Goal: Information Seeking & Learning: Check status

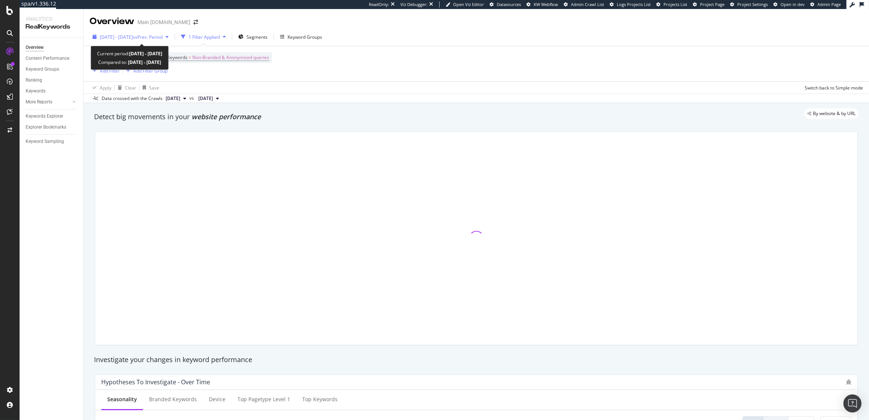
click at [162, 36] on span "vs Prev. Period" at bounding box center [148, 37] width 30 height 6
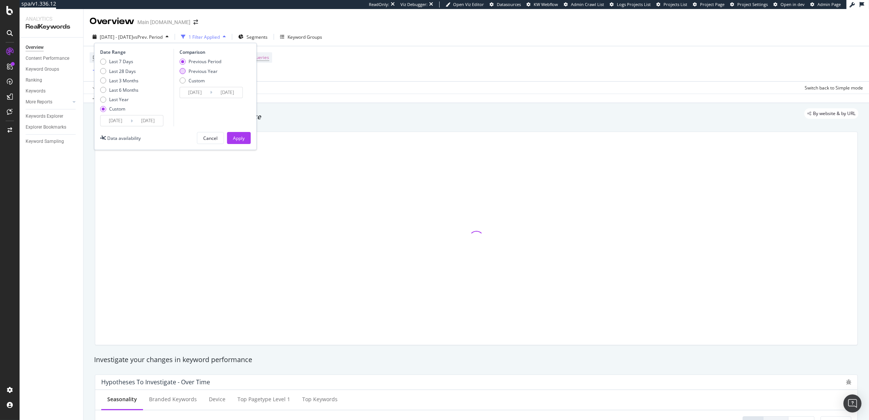
click at [193, 73] on div "Previous Year" at bounding box center [202, 71] width 29 height 6
type input "2024/05/08"
type input "2024/08/18"
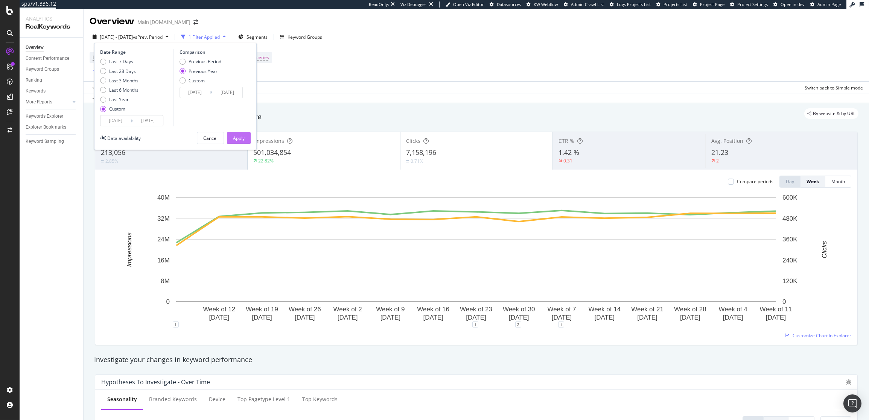
click at [240, 138] on div "Apply" at bounding box center [239, 138] width 12 height 6
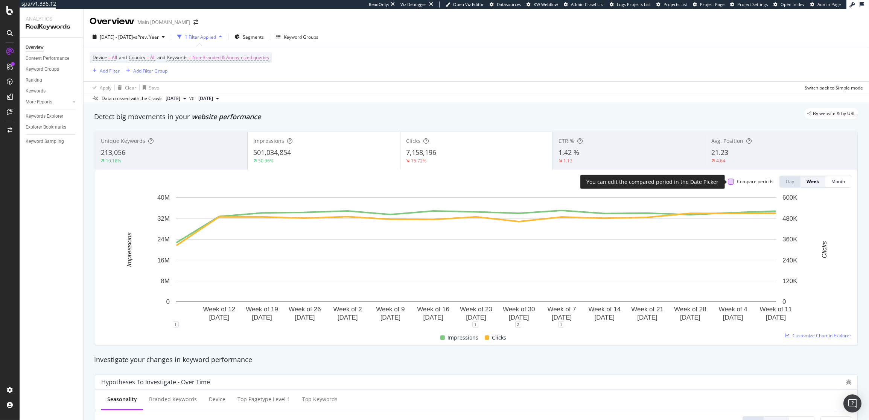
click at [732, 181] on div at bounding box center [730, 182] width 6 height 6
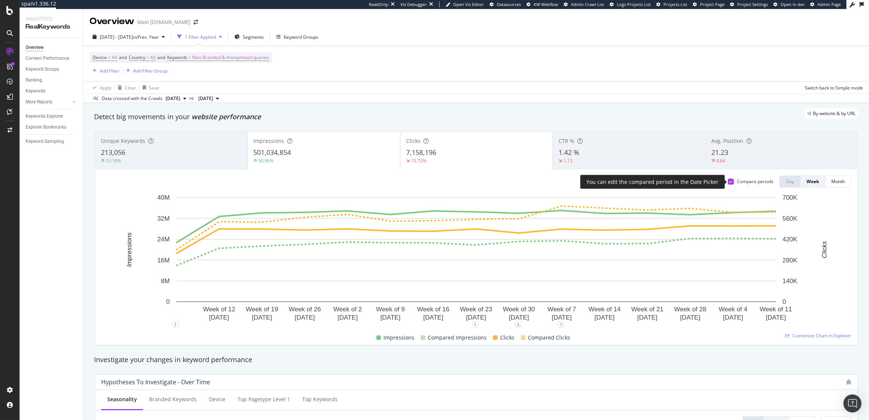
click at [732, 181] on icon at bounding box center [730, 182] width 3 height 4
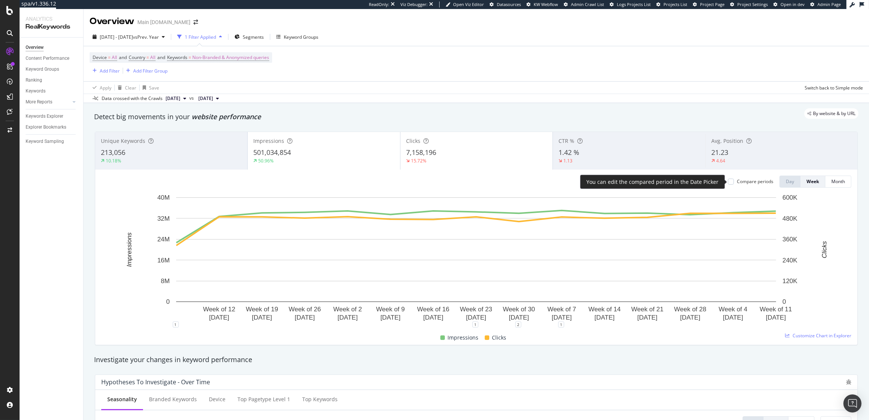
click at [732, 181] on div at bounding box center [730, 182] width 6 height 6
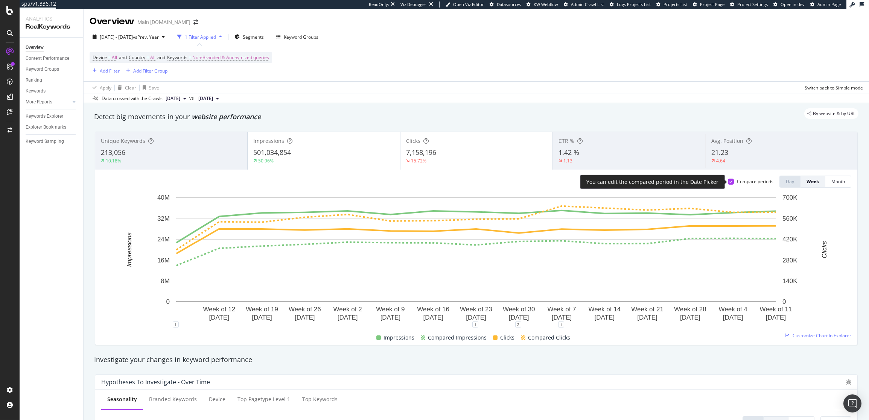
click at [730, 182] on icon at bounding box center [730, 182] width 3 height 4
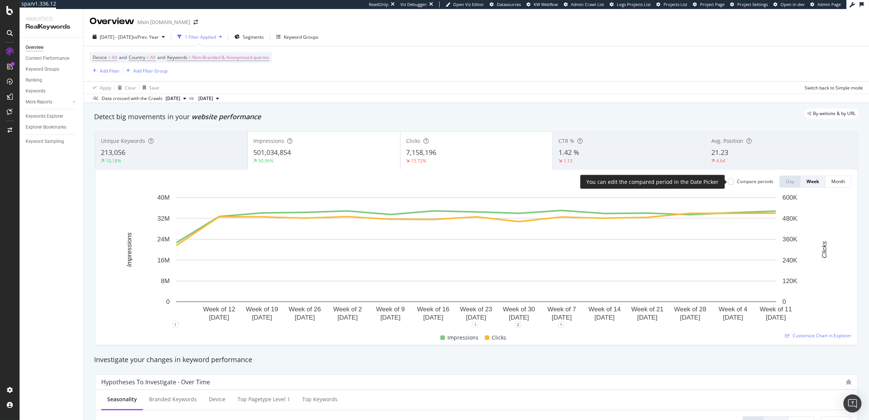
click at [730, 182] on div at bounding box center [730, 182] width 6 height 6
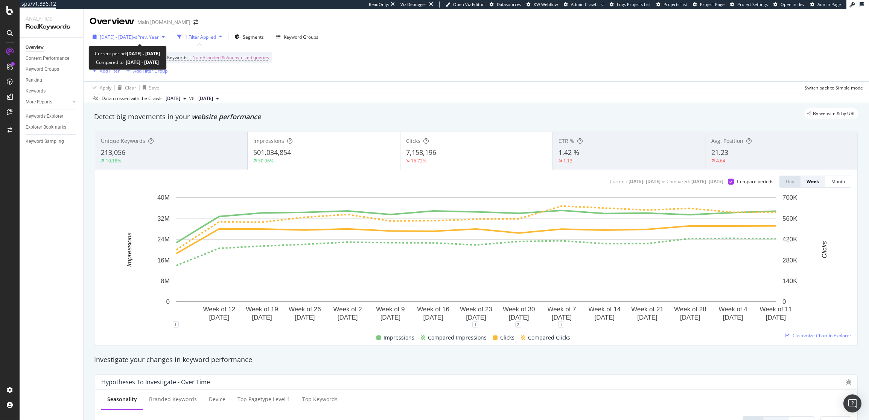
click at [133, 37] on span "[DATE] - [DATE]" at bounding box center [116, 37] width 33 height 6
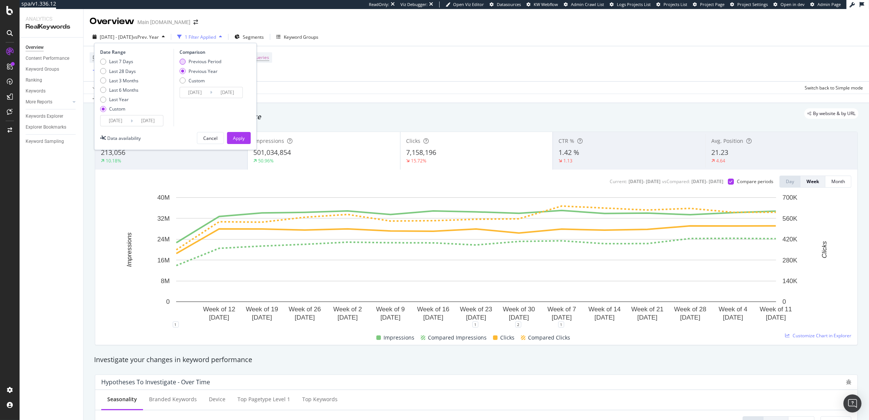
click at [189, 62] on div "Previous Period" at bounding box center [204, 61] width 33 height 6
type input "2025/01/24"
type input "2025/05/06"
click at [240, 138] on div "Apply" at bounding box center [239, 138] width 12 height 6
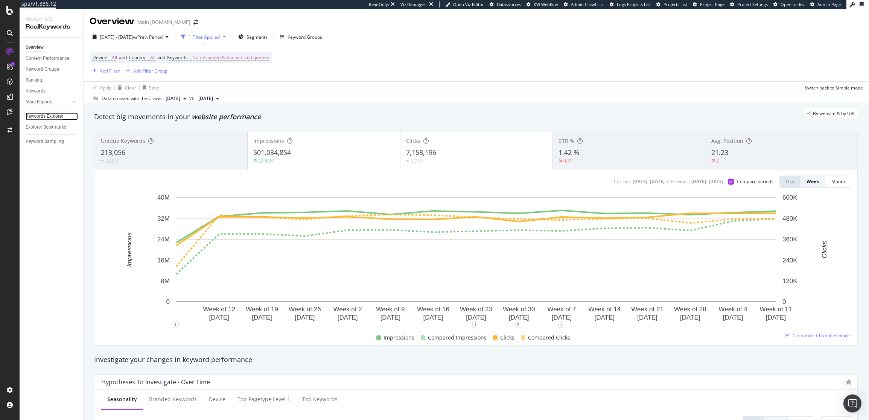
click at [48, 116] on div "Keywords Explorer" at bounding box center [45, 116] width 38 height 8
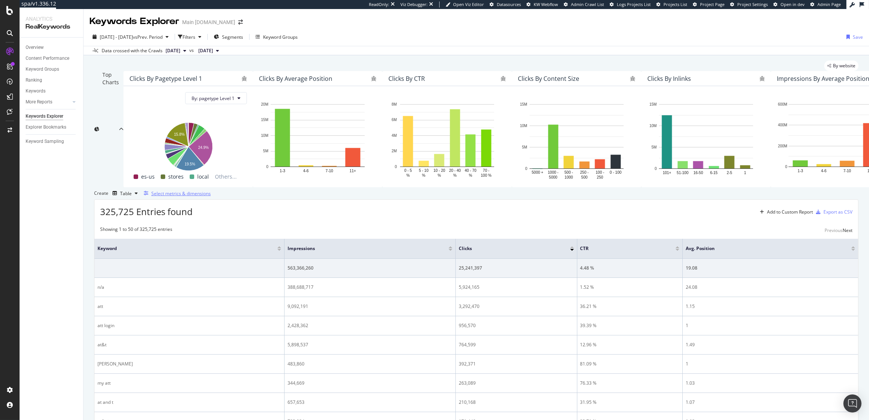
click at [211, 197] on div "Select metrics & dimensions" at bounding box center [180, 193] width 59 height 6
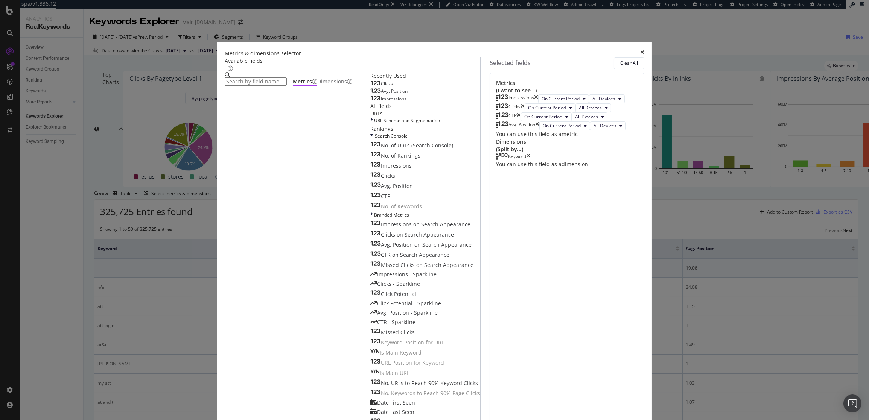
click at [530, 161] on div "Keyword" at bounding box center [513, 157] width 34 height 8
click at [530, 161] on icon "times" at bounding box center [528, 157] width 4 height 8
click at [521, 121] on icon "times" at bounding box center [518, 116] width 4 height 9
click at [539, 121] on icon "times" at bounding box center [537, 116] width 4 height 9
click at [538, 103] on icon "times" at bounding box center [536, 98] width 4 height 9
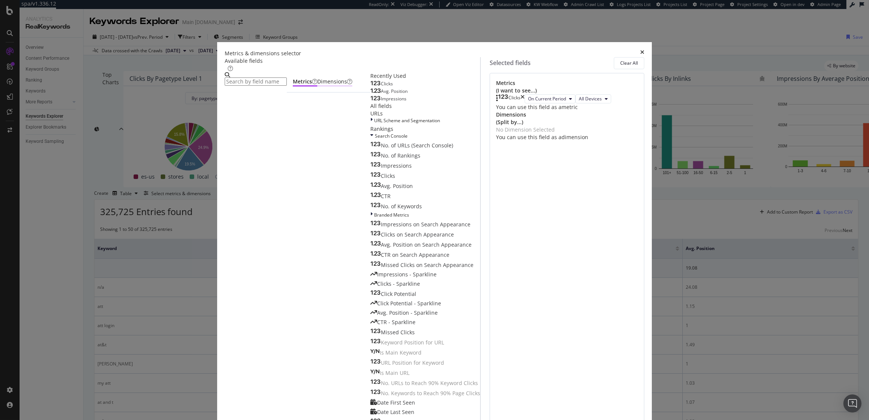
click at [347, 85] on div "Dimensions" at bounding box center [334, 82] width 35 height 8
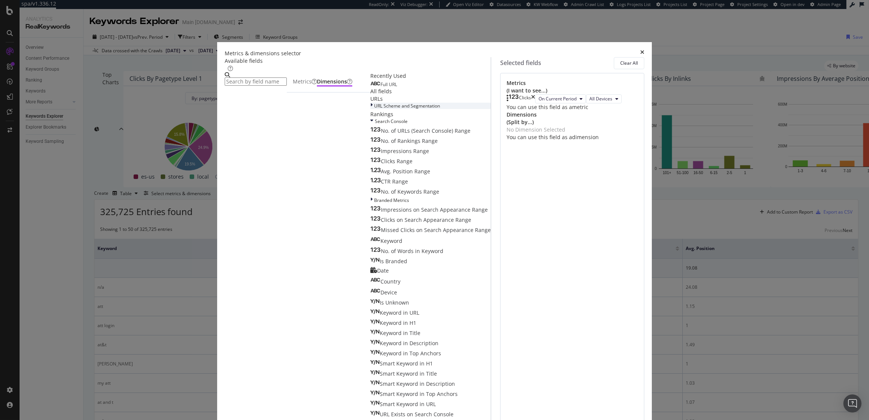
click at [374, 109] on span "URL Scheme and Segmentation" at bounding box center [407, 106] width 66 height 6
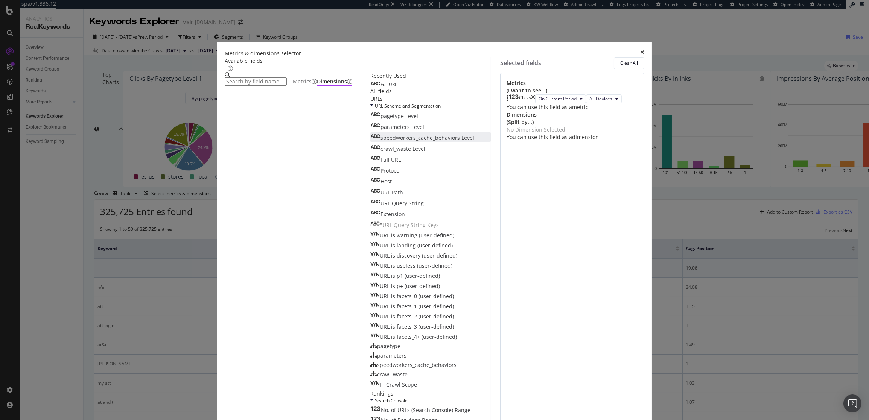
click at [380, 141] on span "speedworkers_cache_behaviors Level" at bounding box center [427, 137] width 94 height 7
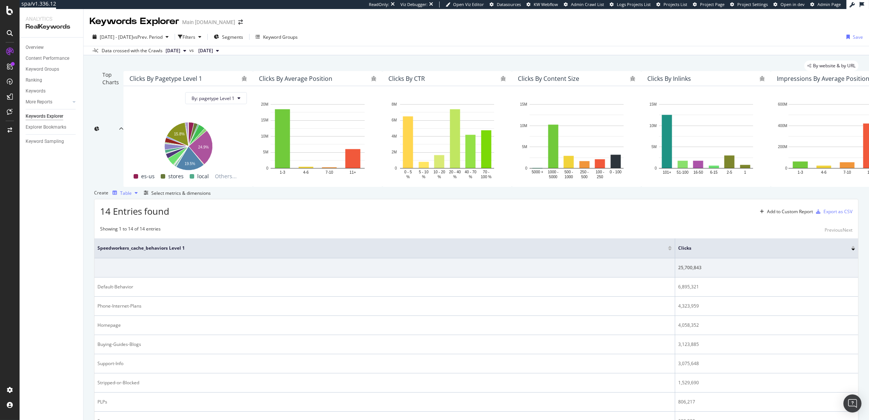
click at [137, 195] on div "button" at bounding box center [136, 193] width 9 height 5
click at [141, 276] on div "Trend" at bounding box center [128, 277] width 25 height 6
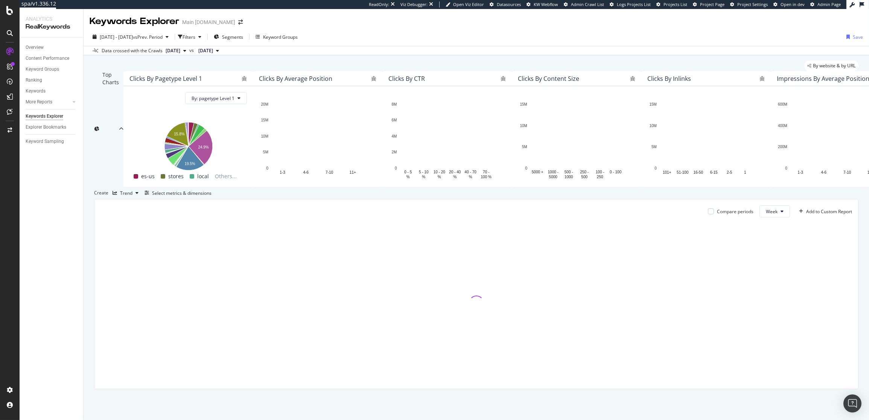
scroll to position [57, 0]
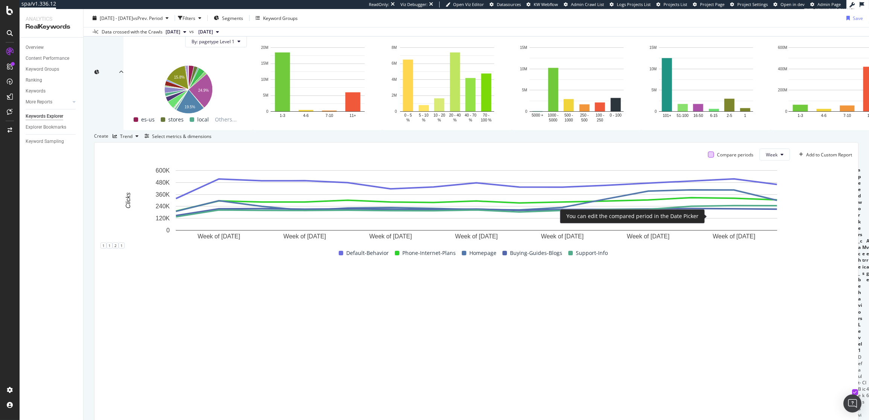
click at [709, 158] on div at bounding box center [711, 155] width 6 height 6
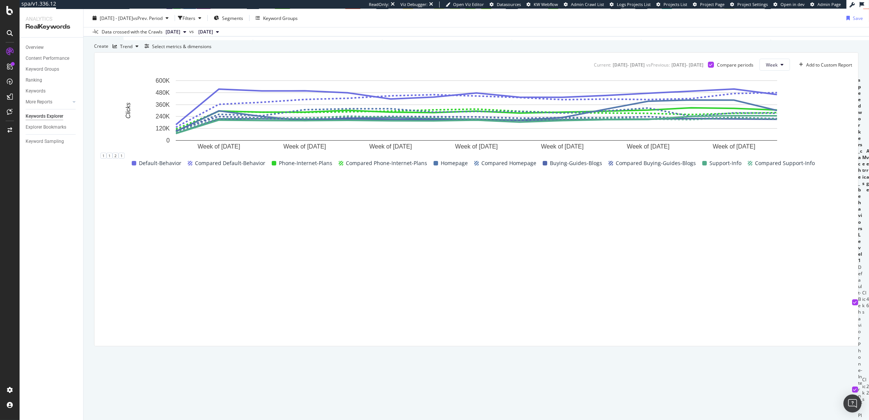
scroll to position [153, 0]
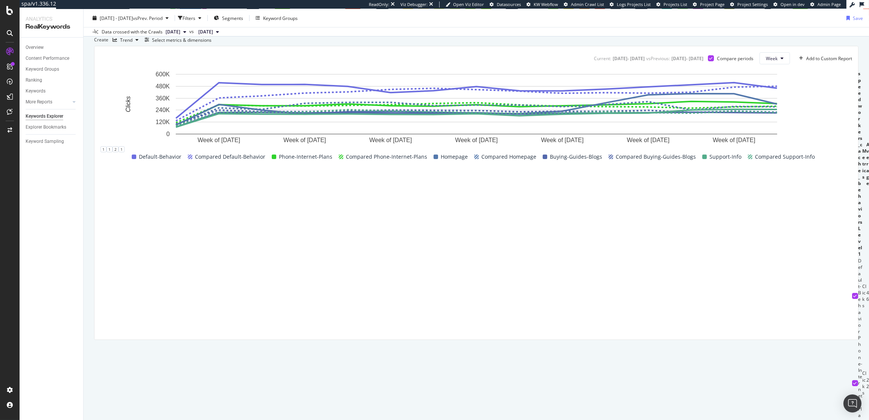
click at [852, 380] on div at bounding box center [855, 383] width 6 height 6
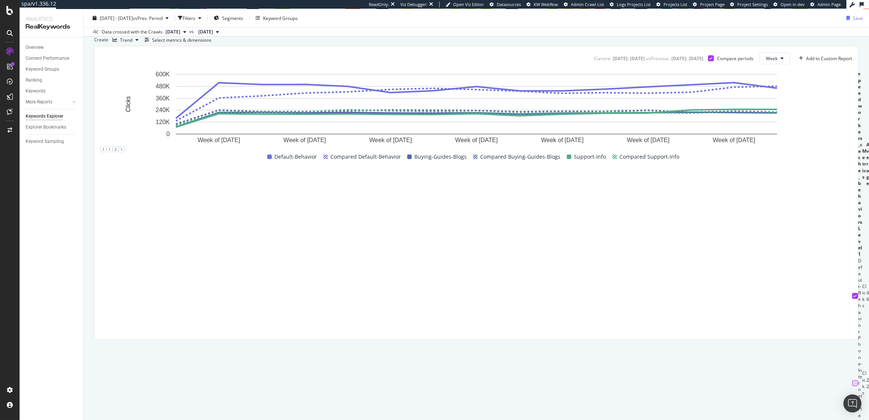
click at [852, 380] on div at bounding box center [855, 383] width 6 height 6
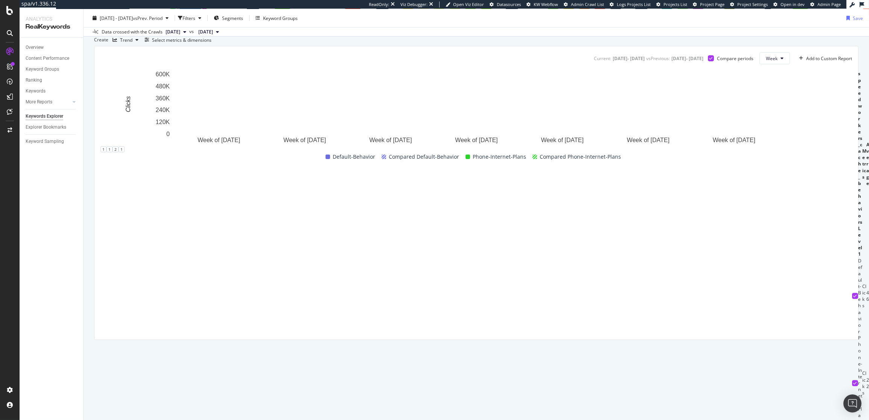
scroll to position [0, 0]
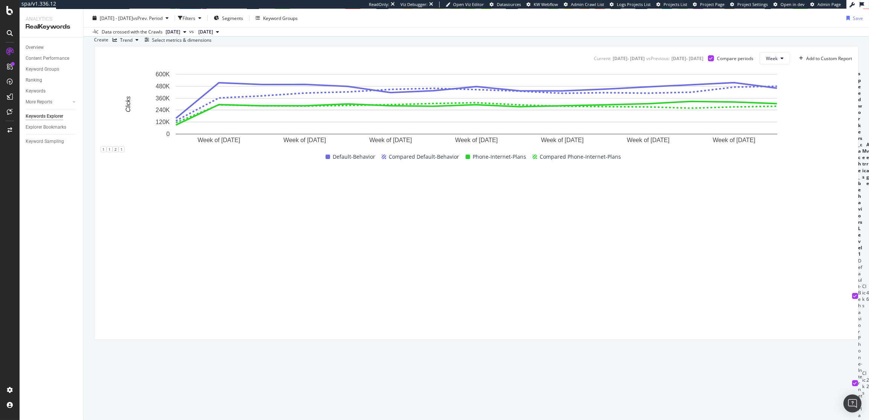
click at [853, 381] on icon at bounding box center [854, 383] width 3 height 4
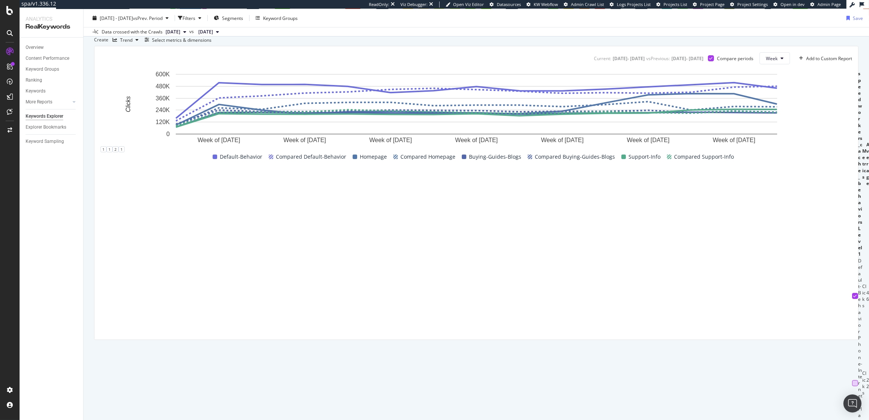
scroll to position [13, 0]
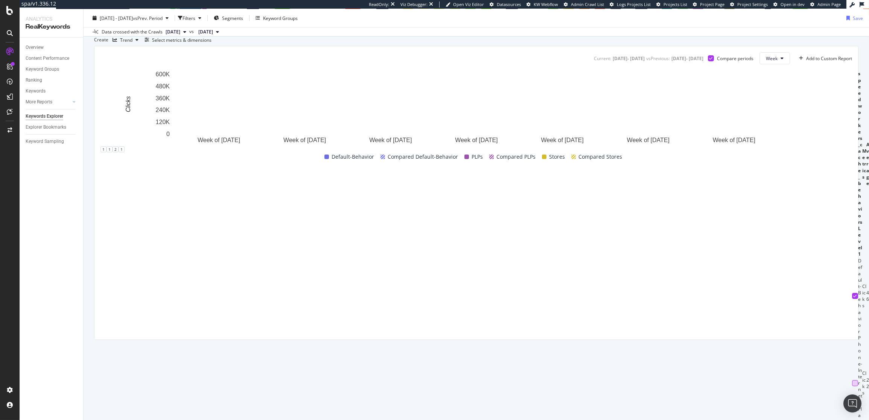
scroll to position [31, 0]
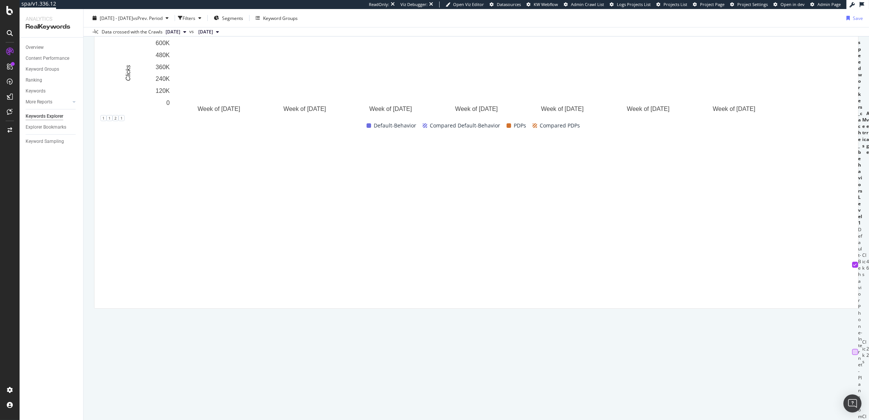
scroll to position [187, 0]
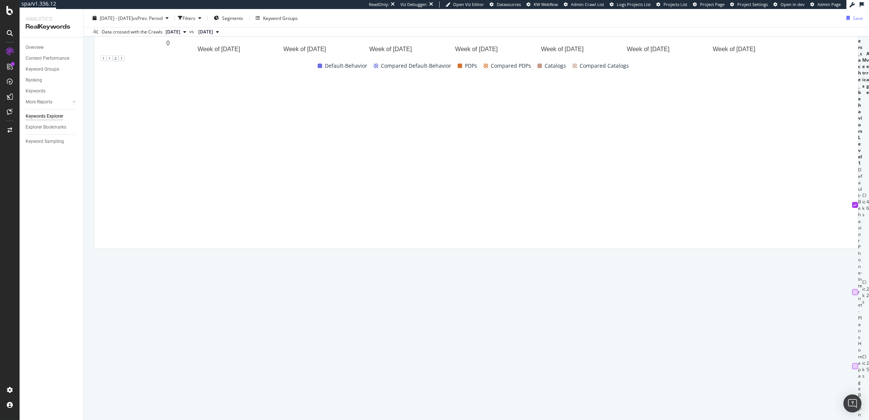
scroll to position [249, 0]
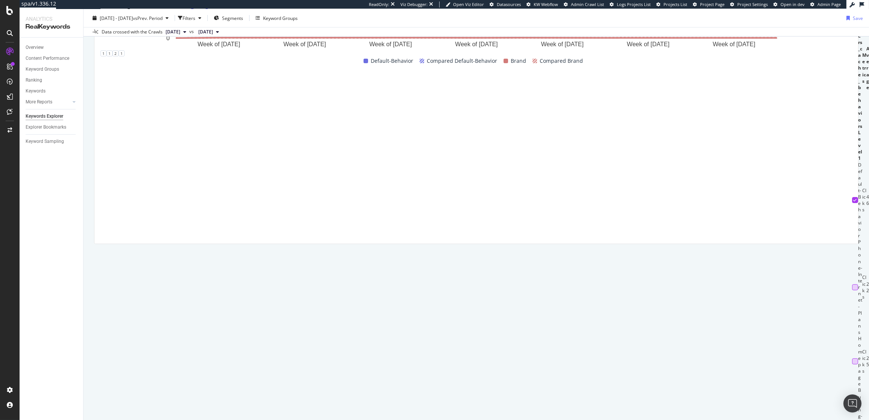
click at [852, 174] on td at bounding box center [855, 200] width 6 height 77
click at [852, 197] on div at bounding box center [855, 200] width 6 height 6
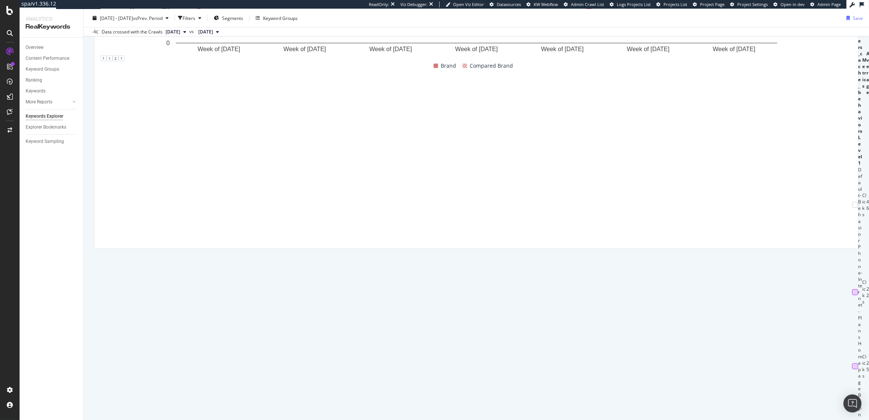
scroll to position [260, 0]
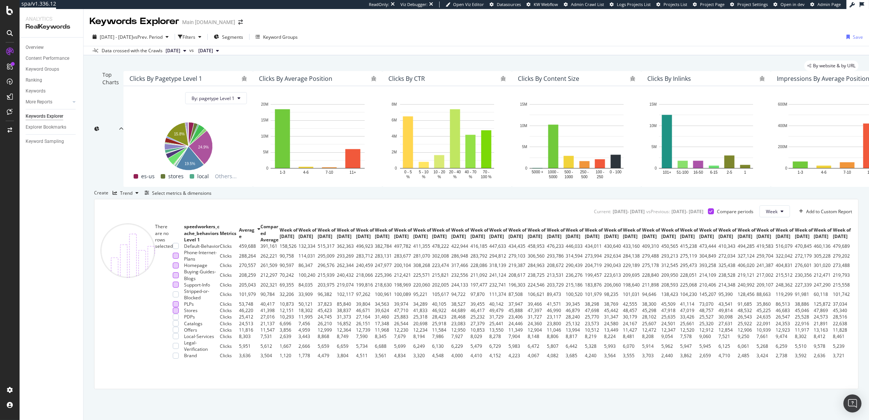
scroll to position [0, 0]
click at [173, 333] on div at bounding box center [176, 330] width 6 height 6
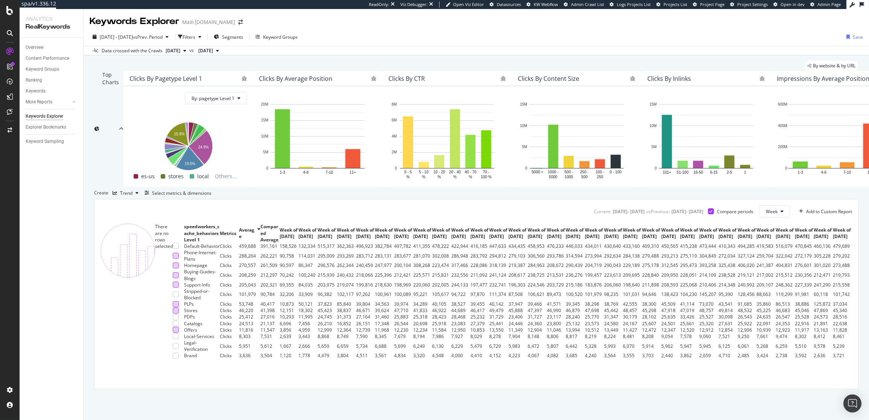
scroll to position [227, 0]
click at [173, 249] on td at bounding box center [178, 255] width 11 height 13
click at [173, 253] on div at bounding box center [176, 256] width 6 height 6
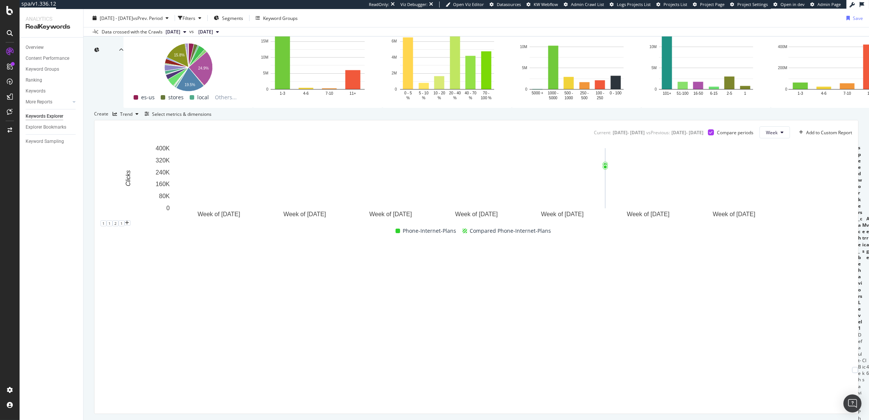
scroll to position [0, 0]
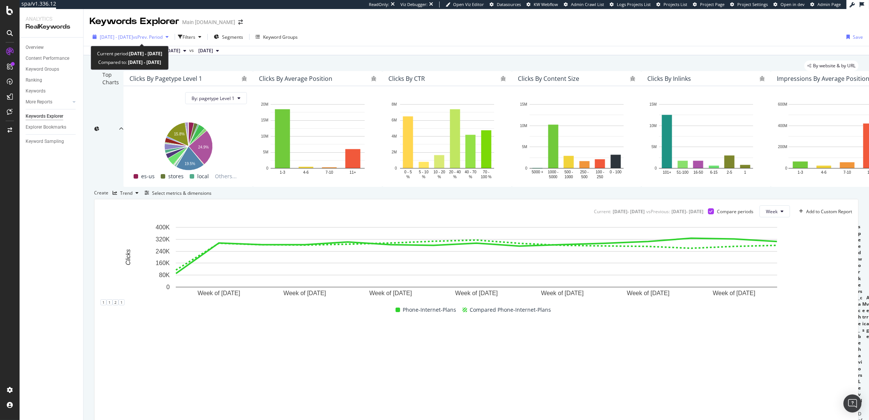
click at [133, 35] on span "[DATE] - [DATE]" at bounding box center [116, 37] width 33 height 6
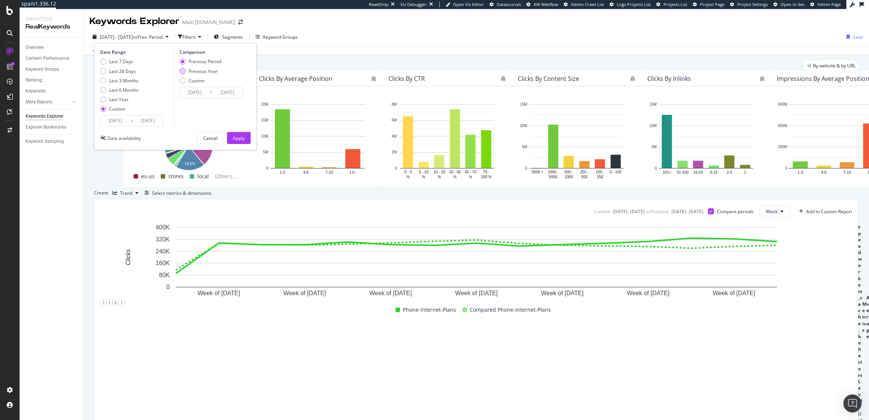
click at [190, 70] on div "Previous Year" at bounding box center [202, 71] width 29 height 6
type input "2024/05/08"
type input "2024/08/18"
click at [242, 138] on div "Apply" at bounding box center [239, 138] width 12 height 6
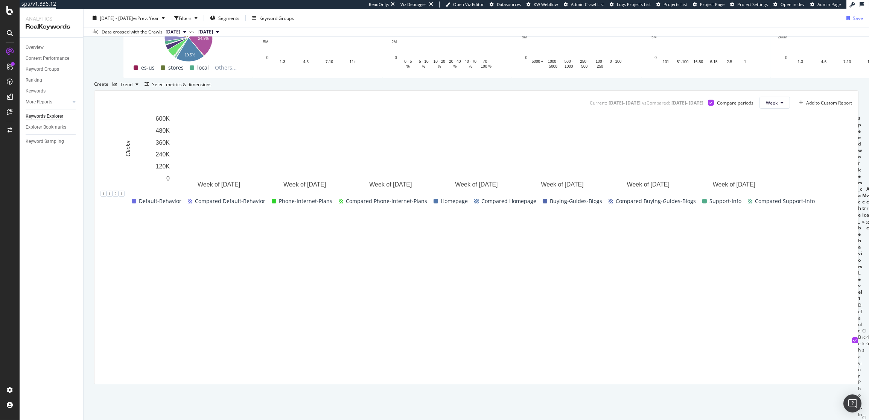
scroll to position [120, 0]
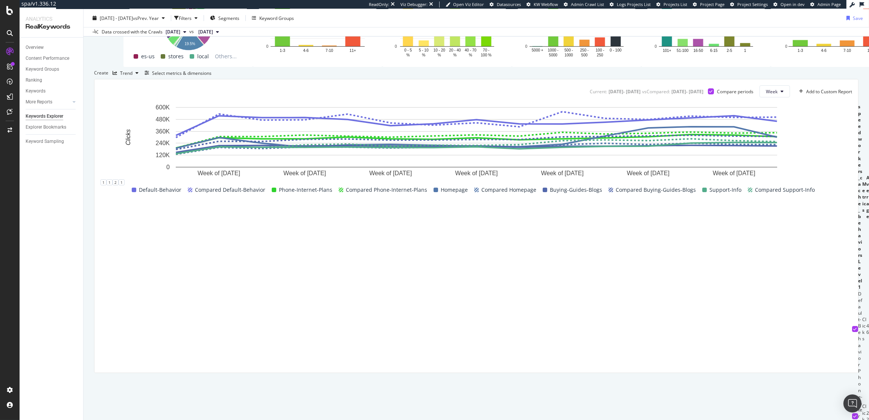
click at [853, 415] on icon at bounding box center [854, 417] width 3 height 4
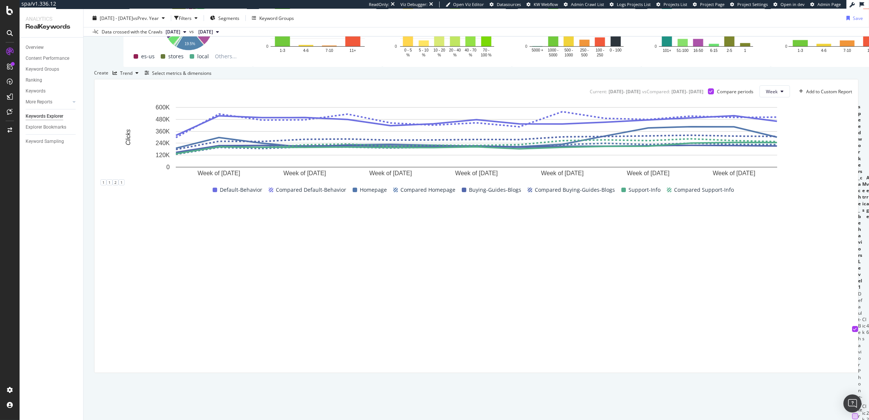
click at [853, 327] on icon at bounding box center [854, 329] width 3 height 4
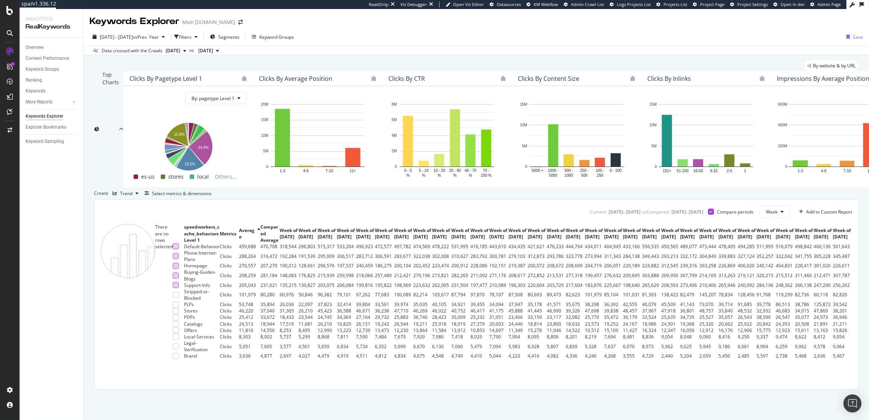
click at [173, 259] on div at bounding box center [176, 256] width 6 height 6
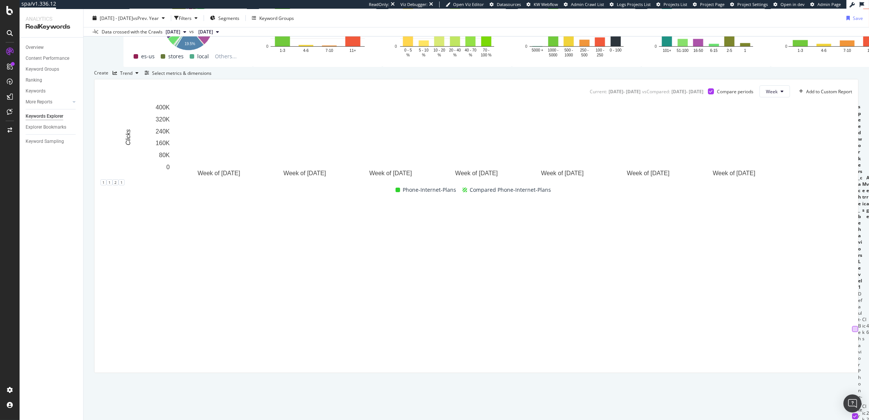
click at [853, 415] on icon at bounding box center [854, 417] width 3 height 4
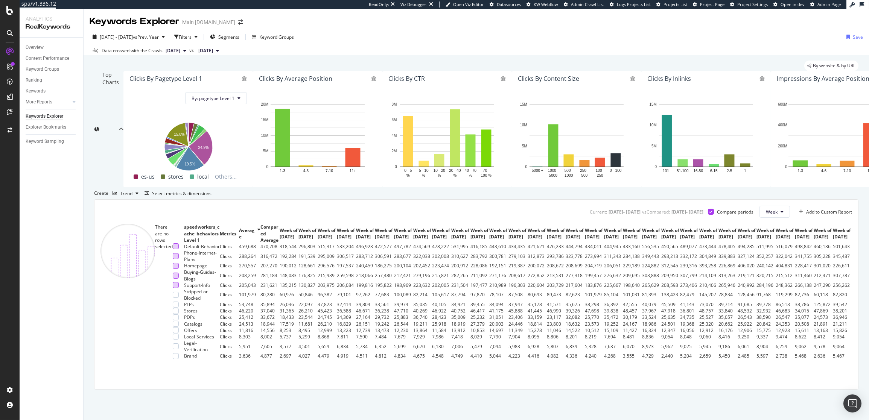
click at [173, 288] on div at bounding box center [176, 285] width 6 height 6
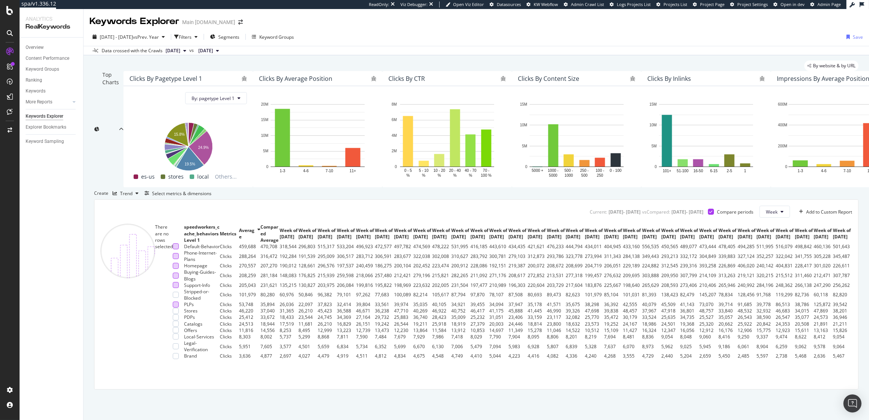
click at [173, 308] on div at bounding box center [176, 305] width 6 height 6
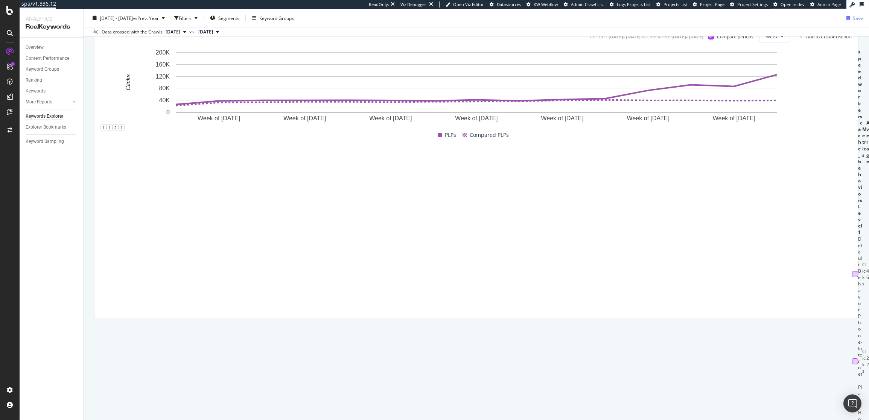
scroll to position [243, 0]
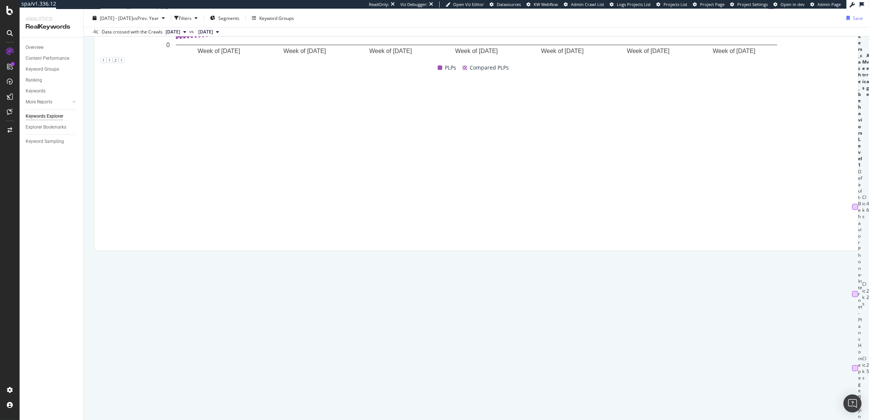
click at [852, 365] on div at bounding box center [855, 368] width 6 height 6
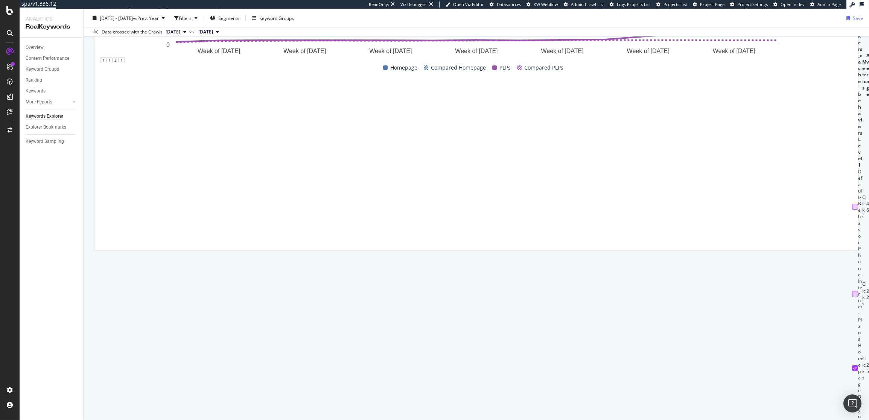
click at [853, 366] on icon at bounding box center [854, 368] width 3 height 4
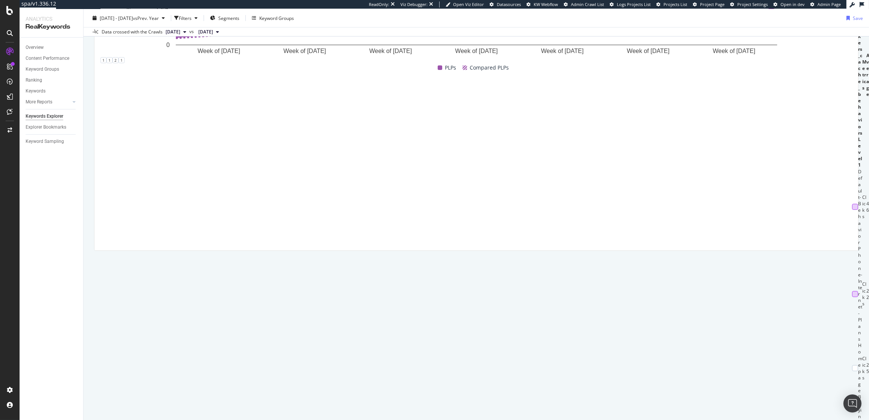
click at [852, 291] on div at bounding box center [855, 294] width 6 height 6
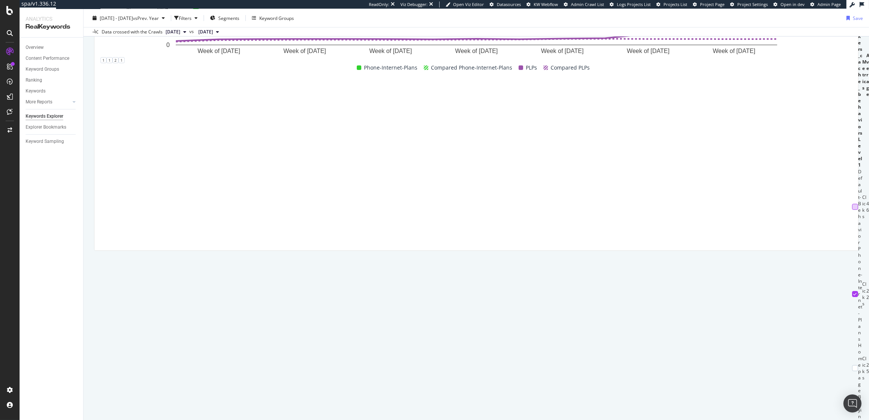
click at [853, 292] on icon at bounding box center [854, 294] width 3 height 4
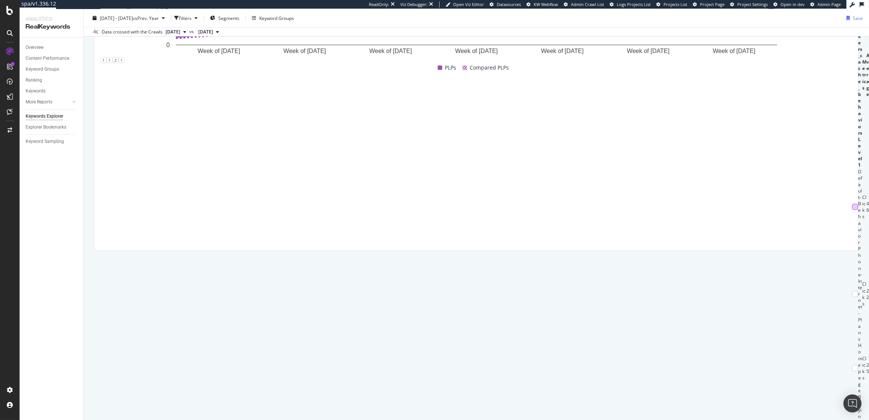
click at [852, 204] on div at bounding box center [855, 207] width 6 height 6
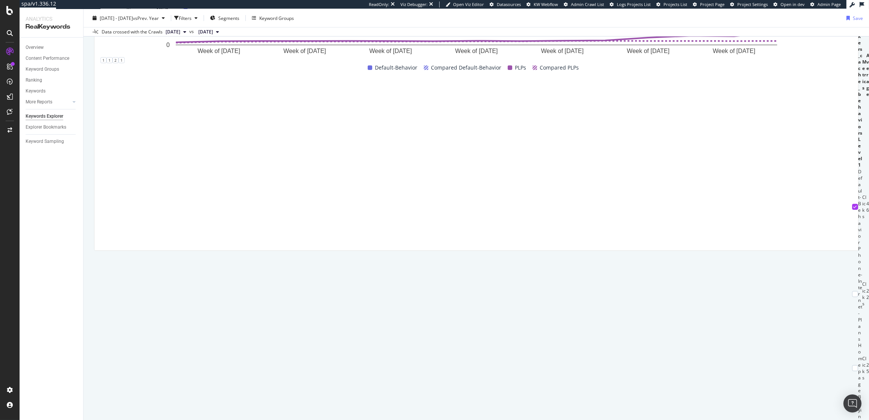
click at [853, 205] on icon at bounding box center [854, 207] width 3 height 4
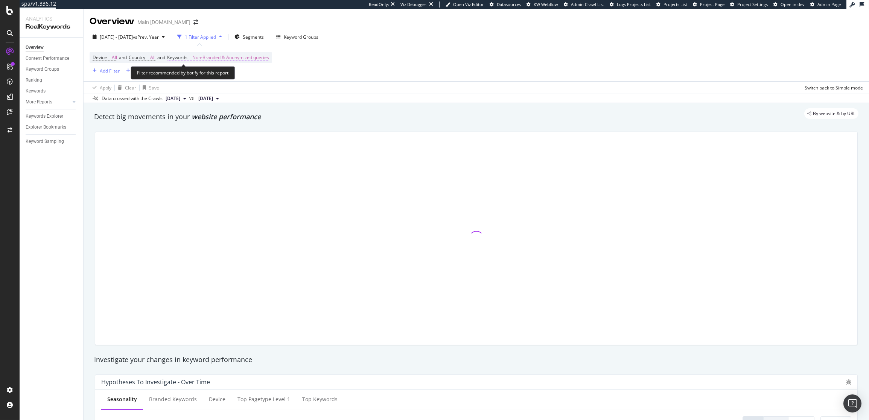
click at [238, 56] on span "Non-Branded & Anonymized queries" at bounding box center [230, 57] width 77 height 11
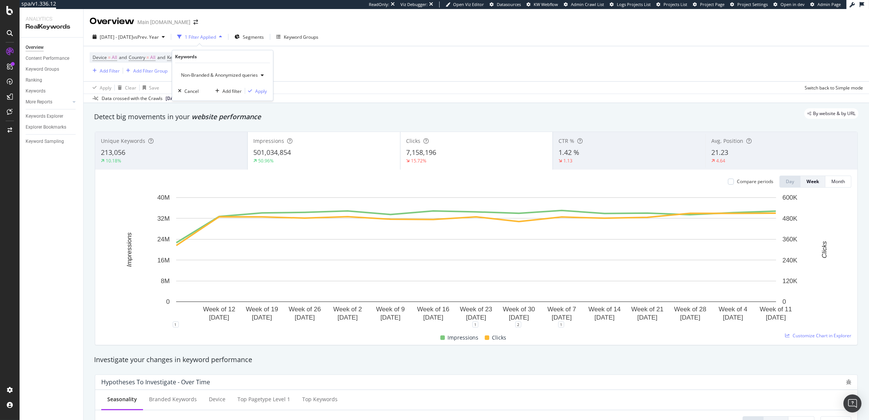
click at [233, 72] on span "Non-Branded & Anonymized queries" at bounding box center [218, 75] width 80 height 6
click at [205, 103] on span "Branded" at bounding box center [224, 100] width 79 height 7
click at [254, 94] on div "Apply" at bounding box center [255, 91] width 12 height 6
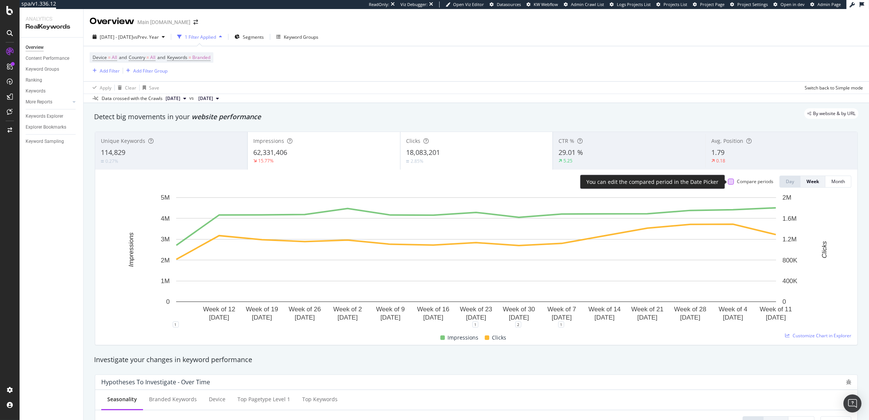
click at [730, 181] on div at bounding box center [730, 182] width 6 height 6
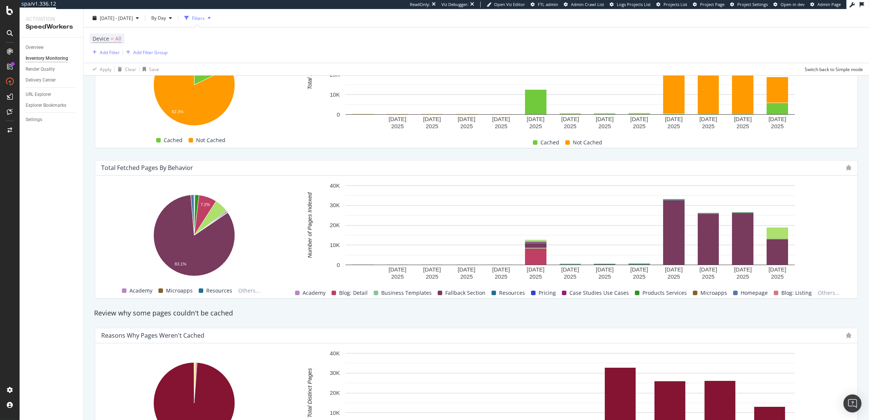
scroll to position [259, 0]
